Goal: Contribute content

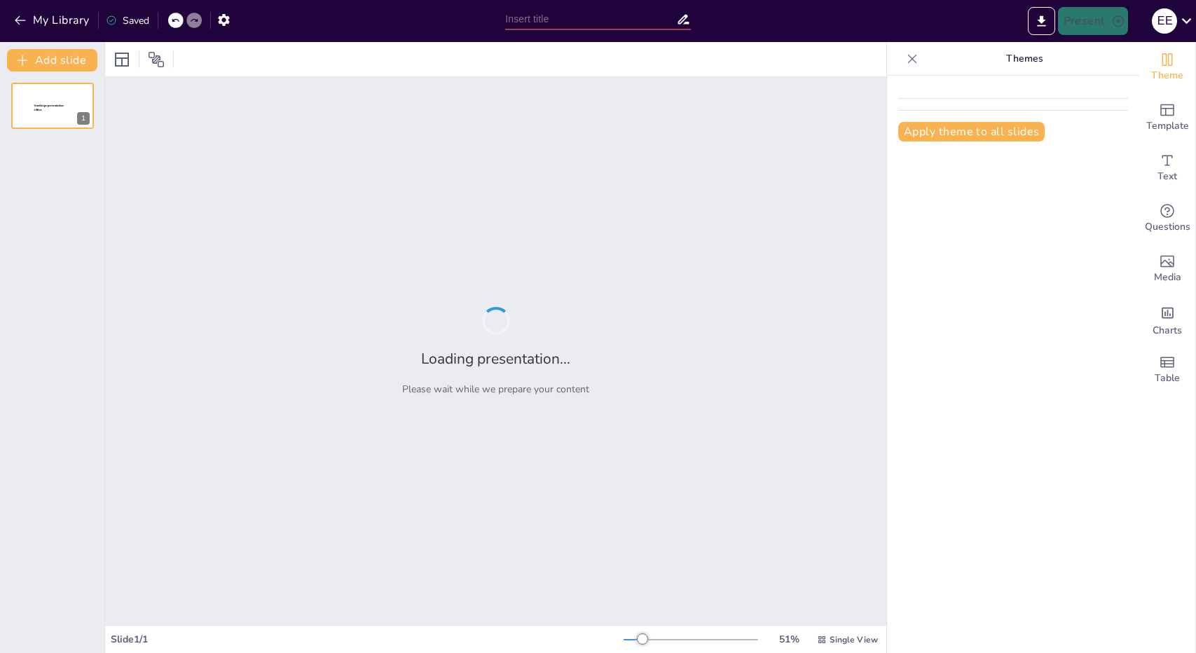
type input "ON ME [GEOGRAPHIC_DATA]: Embracing Luxury and Sensuality in Slow Fashion"
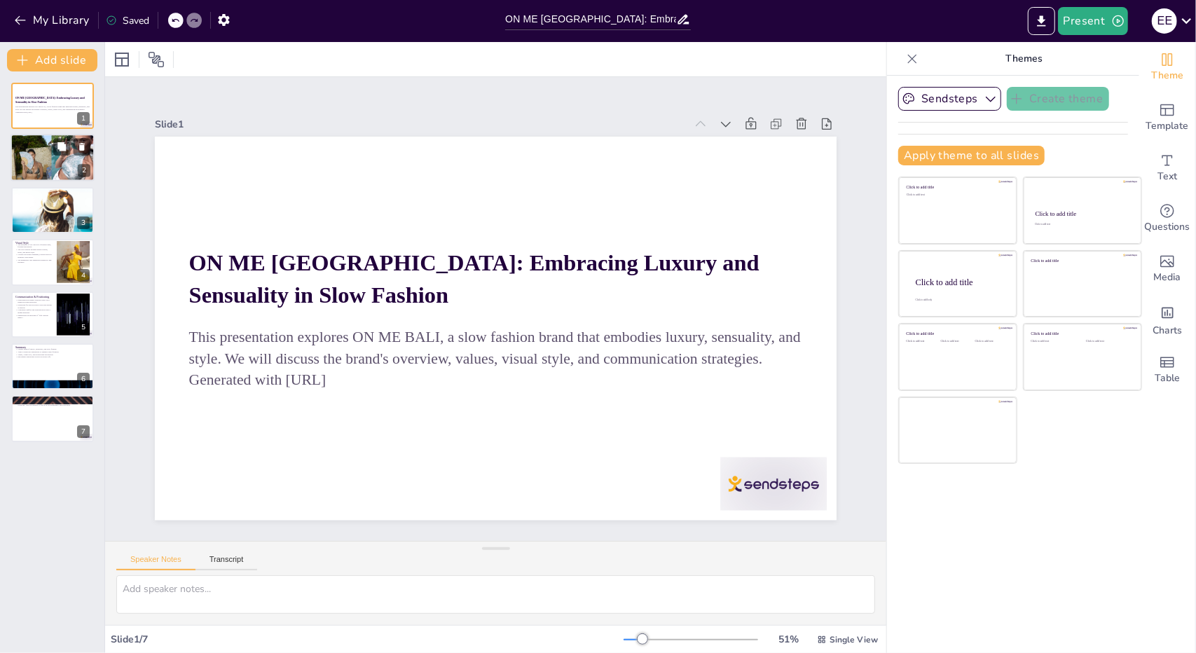
click at [34, 144] on div at bounding box center [53, 158] width 84 height 56
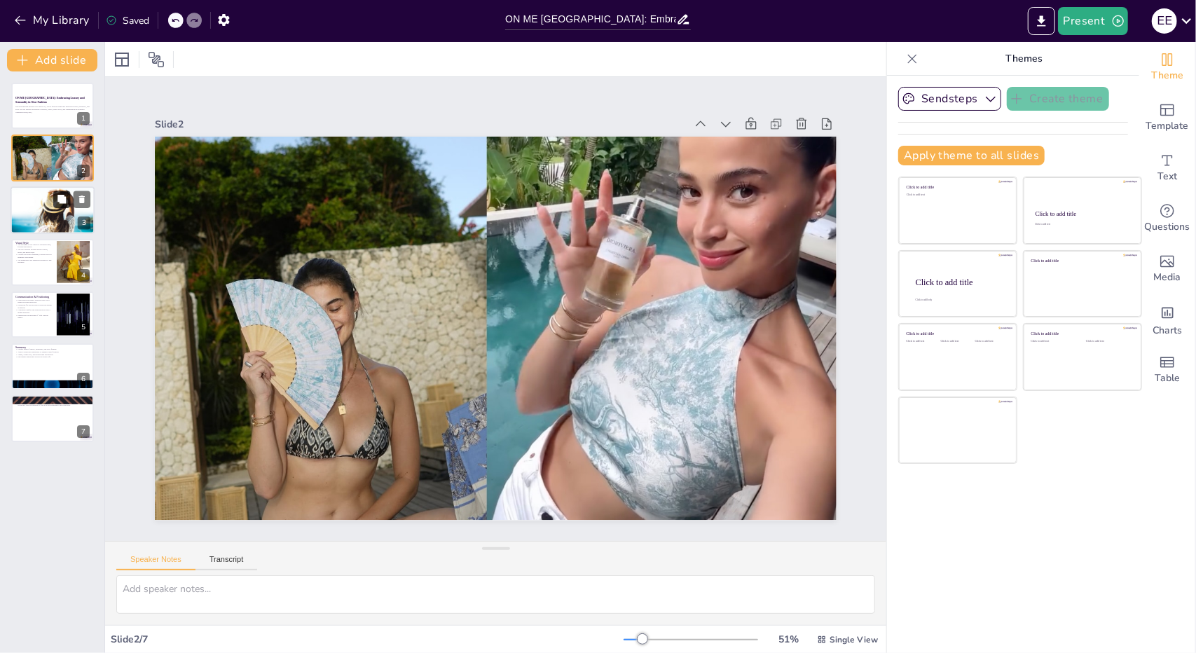
click at [54, 193] on button at bounding box center [61, 199] width 17 height 17
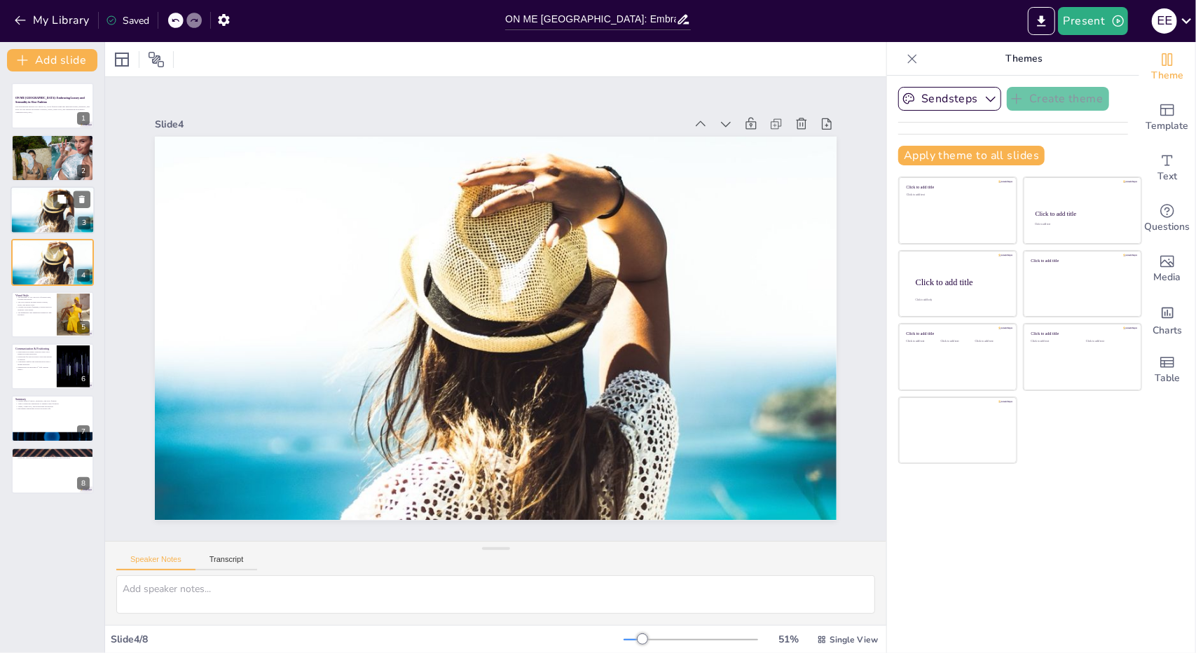
click at [54, 219] on div at bounding box center [52, 210] width 95 height 48
click at [56, 291] on div "Visual Style The aesthetic of ON ME BALI features light, flowing silhouettes. T…" at bounding box center [53, 315] width 84 height 48
type textarea "The aesthetic of ON ME BALI is designed to embody a sense of freedom and grace.…"
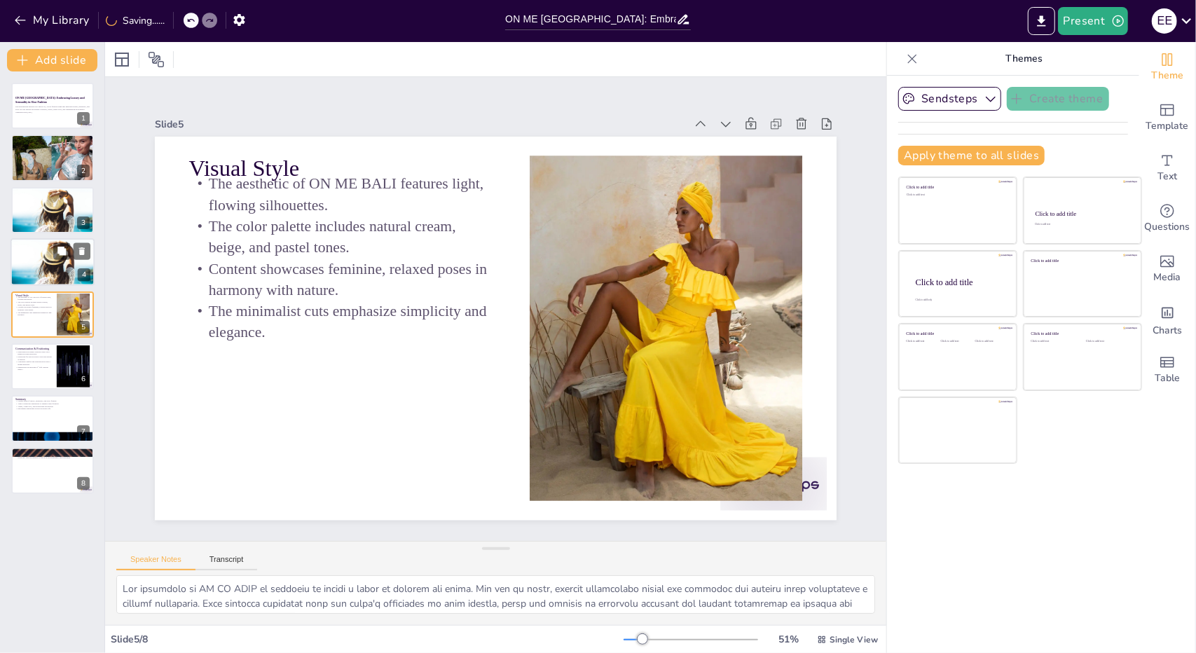
click at [48, 264] on div at bounding box center [52, 262] width 95 height 48
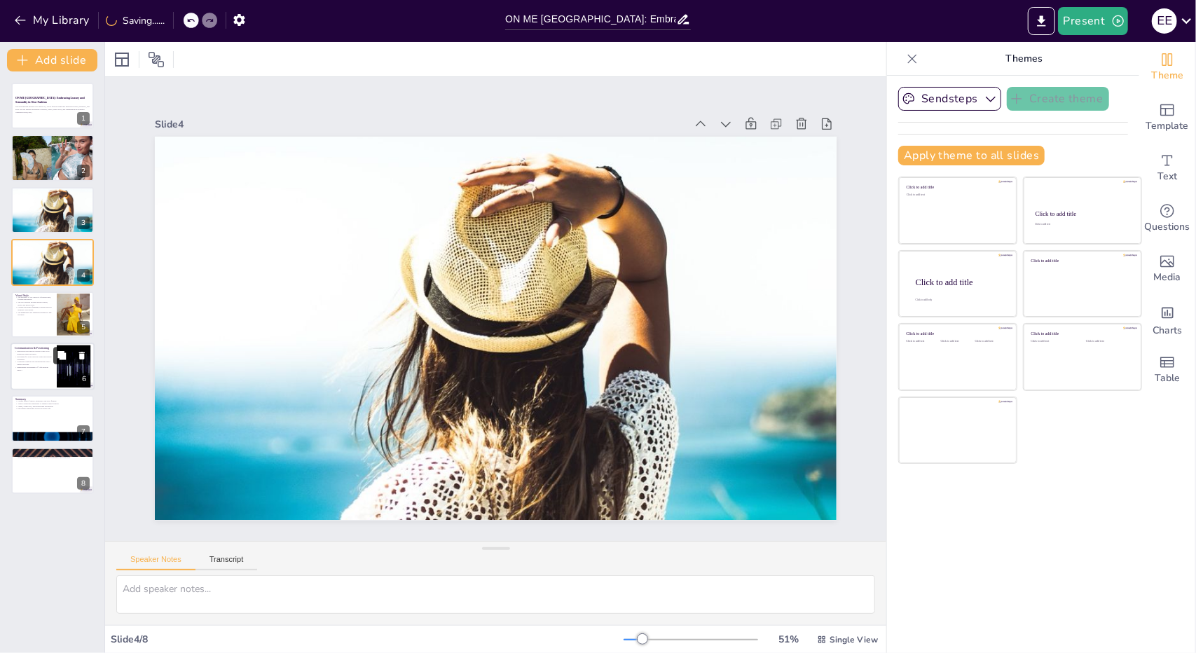
click at [66, 361] on button at bounding box center [61, 355] width 17 height 17
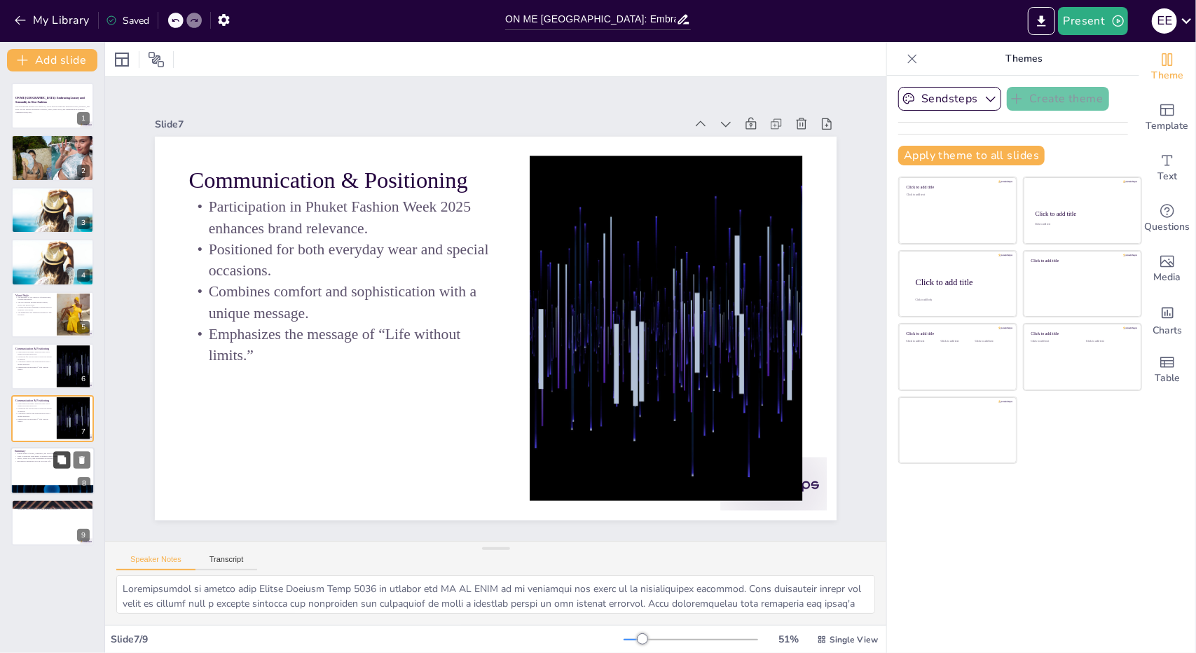
click at [64, 458] on icon at bounding box center [61, 460] width 8 height 8
type textarea "The uniqueness of ON ME BALI lies in its ability to merge luxury with the princ…"
